Goal: Navigation & Orientation: Find specific page/section

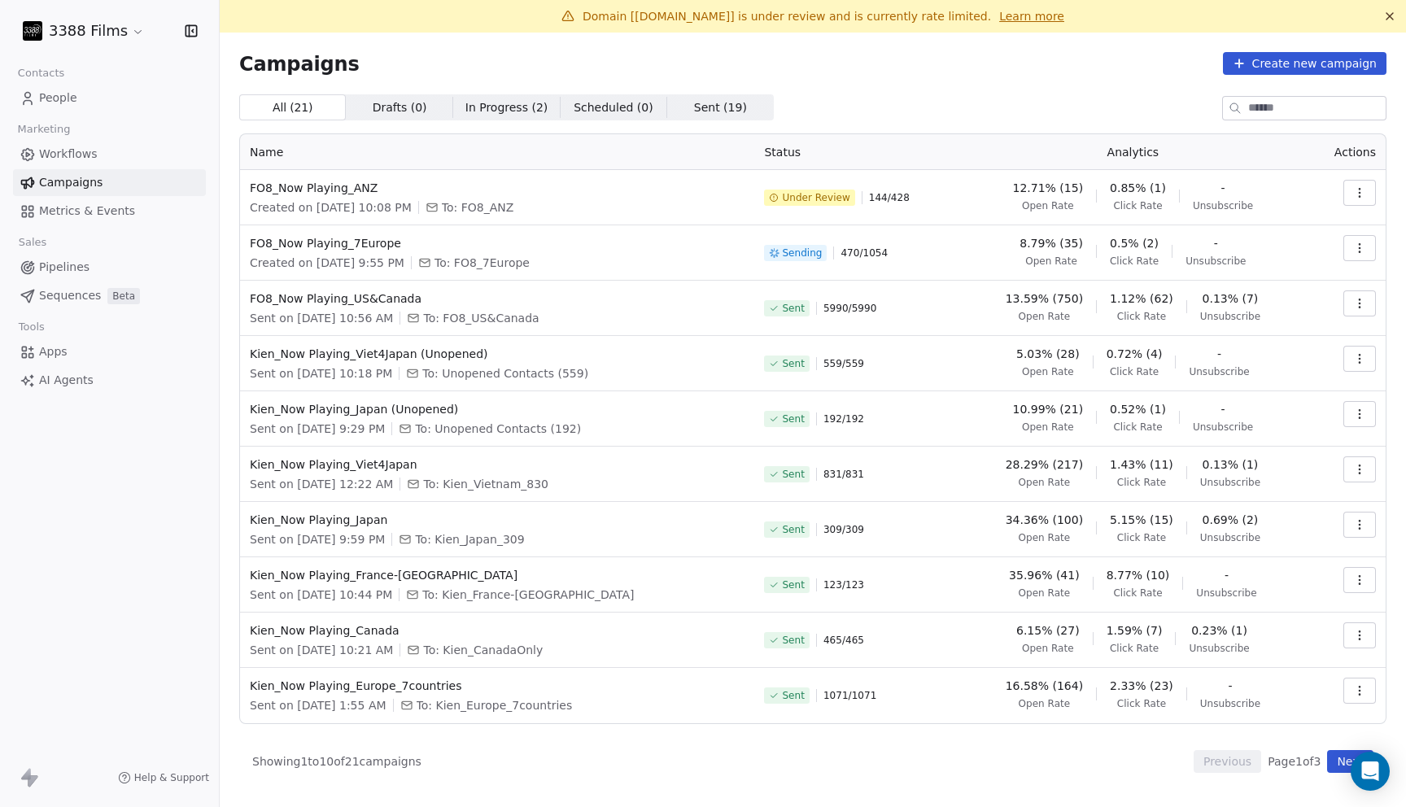
click at [872, 87] on div "Campaigns Create new campaign All ( 21 ) All ( 21 ) Drafts ( 0 ) Drafts ( 0 ) I…" at bounding box center [812, 412] width 1147 height 721
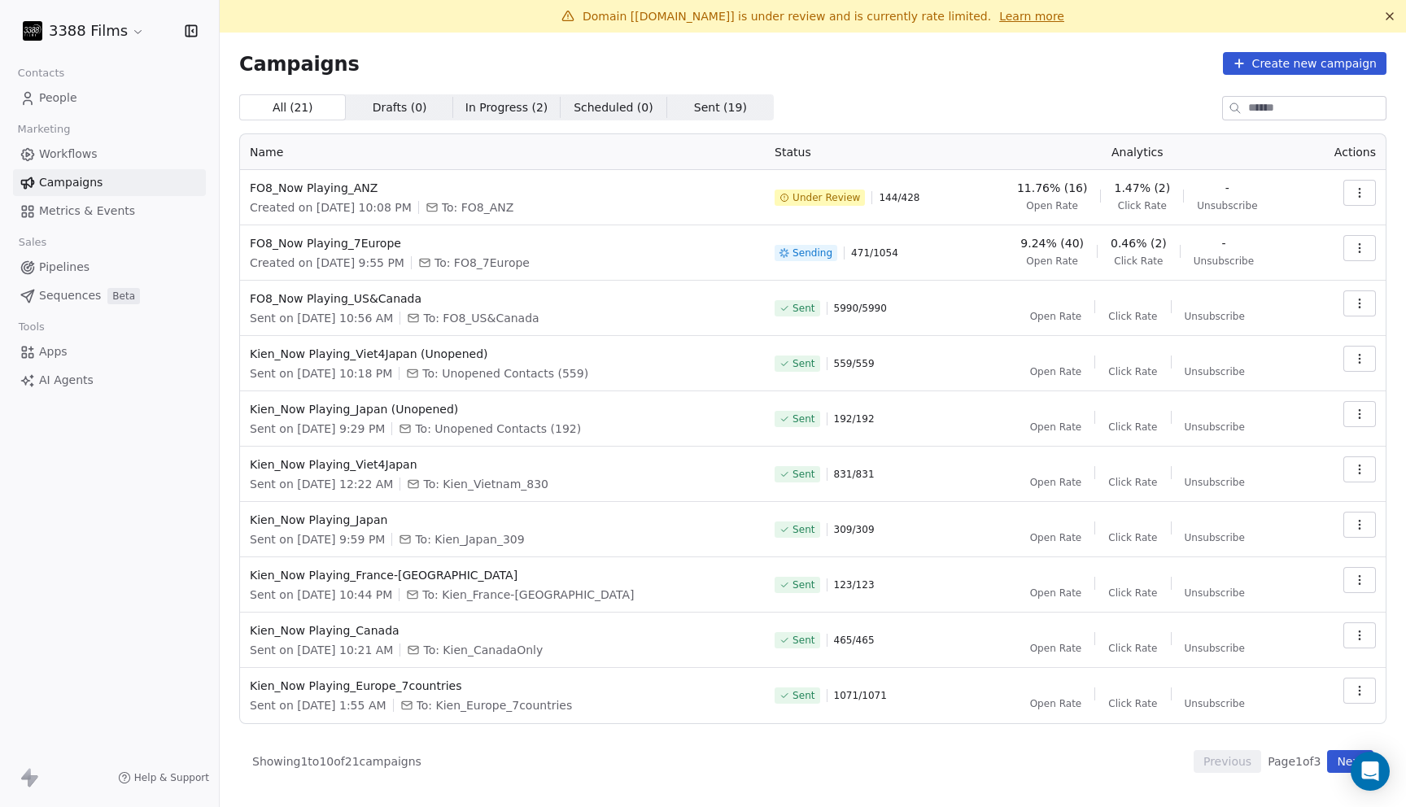
click at [919, 72] on div "Campaigns Create new campaign" at bounding box center [812, 63] width 1147 height 23
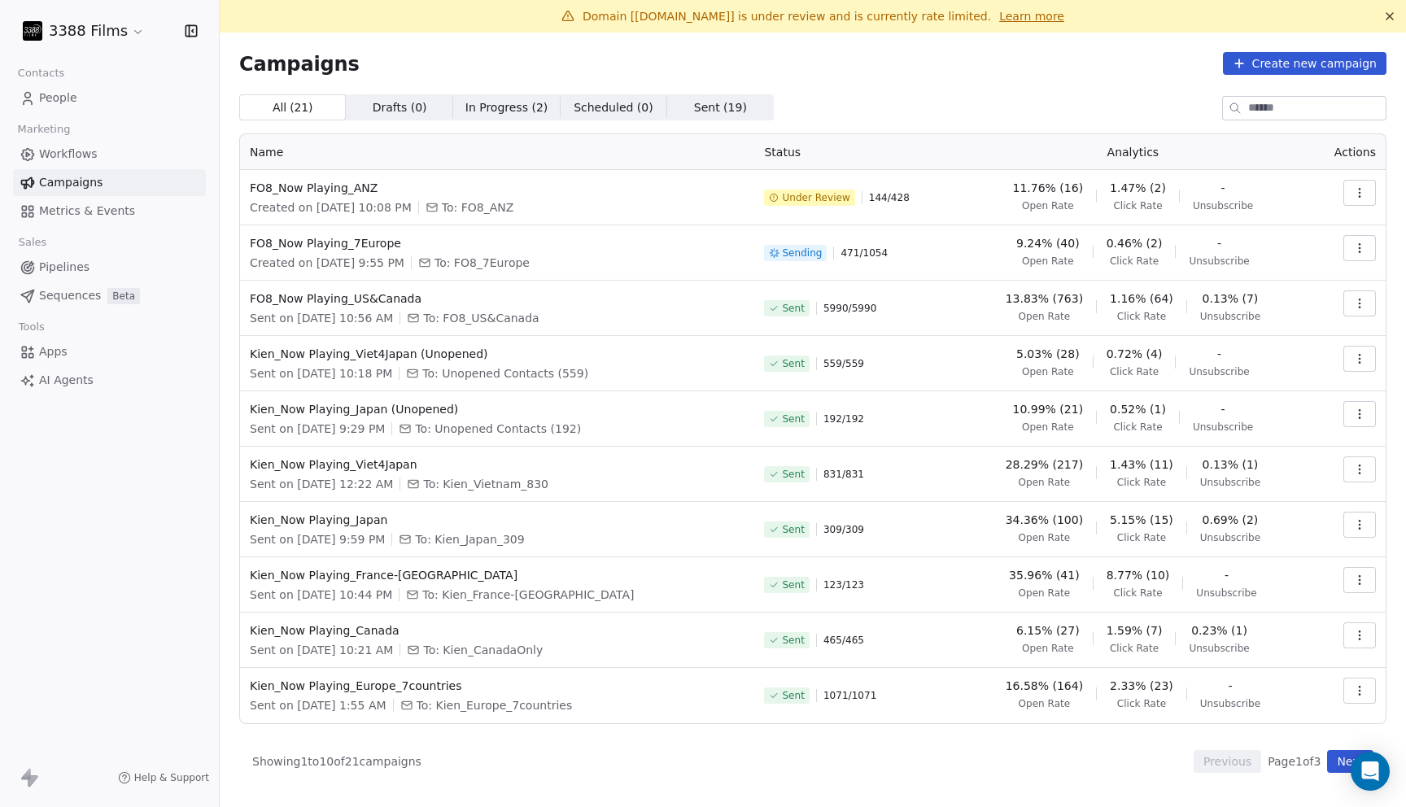
click at [504, 110] on span "In Progress ( 2 )" at bounding box center [506, 107] width 83 height 17
click at [398, 114] on span "Drafts ( 0 )" at bounding box center [400, 107] width 55 height 17
click at [308, 108] on span "All ( 21 )" at bounding box center [292, 107] width 41 height 17
click at [743, 56] on div "Campaigns Create new campaign" at bounding box center [812, 63] width 1147 height 23
click at [1011, 82] on div "Campaigns Create new campaign All ( 21 ) All ( 21 ) Drafts ( 0 ) Drafts ( 0 ) I…" at bounding box center [812, 412] width 1147 height 721
